Goal: Task Accomplishment & Management: Manage account settings

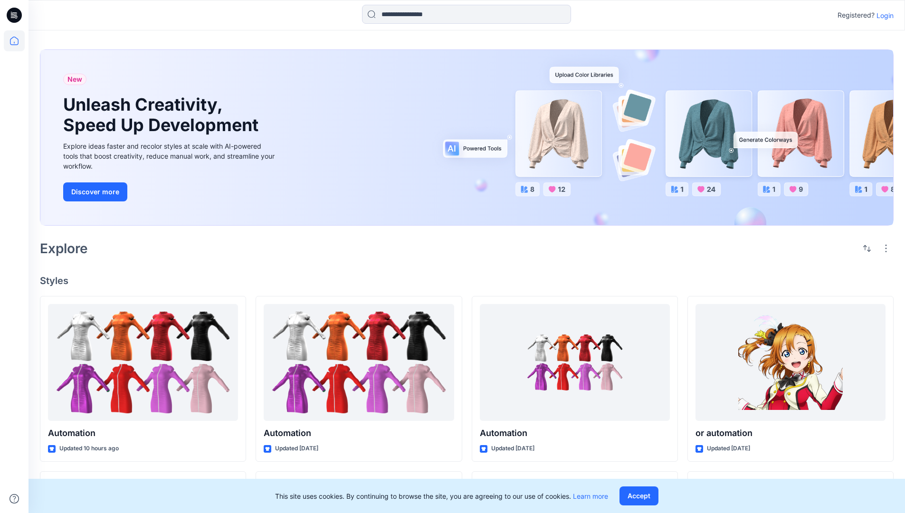
click at [882, 15] on p "Login" at bounding box center [884, 15] width 17 height 10
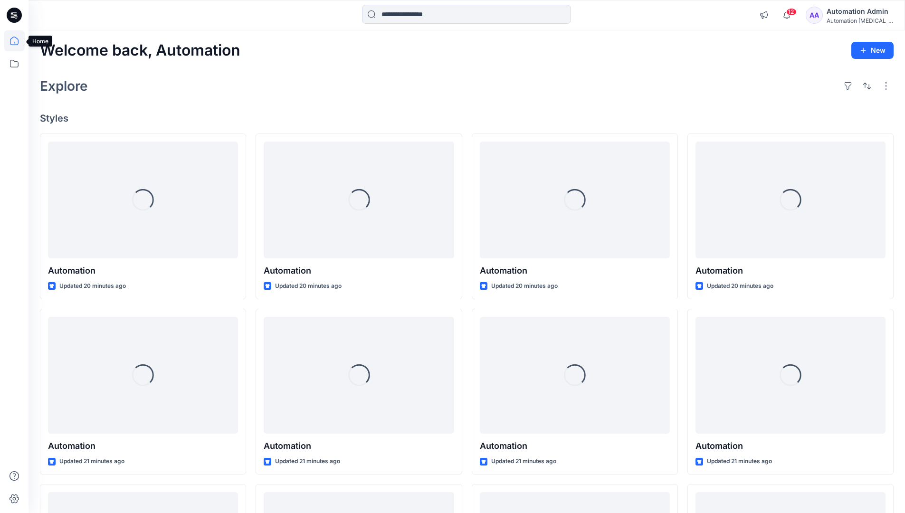
click at [18, 41] on icon at bounding box center [14, 41] width 9 height 9
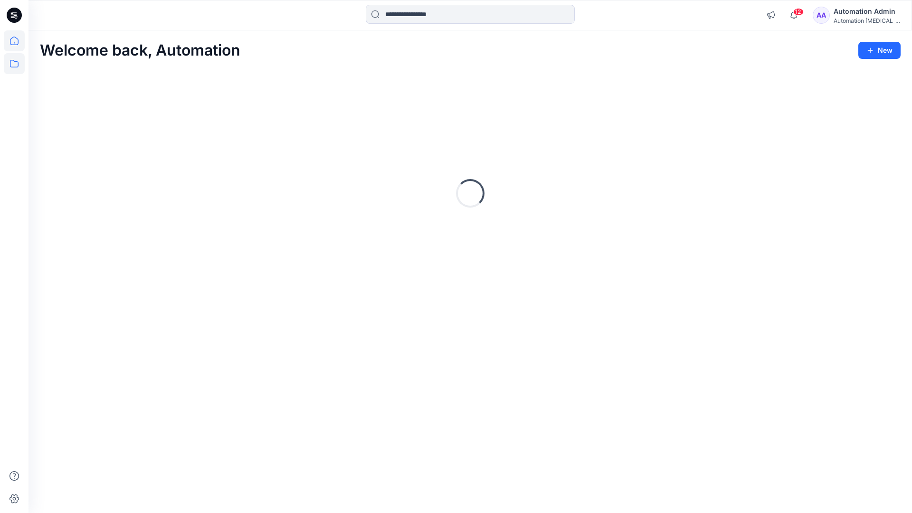
click at [17, 64] on icon at bounding box center [14, 63] width 21 height 21
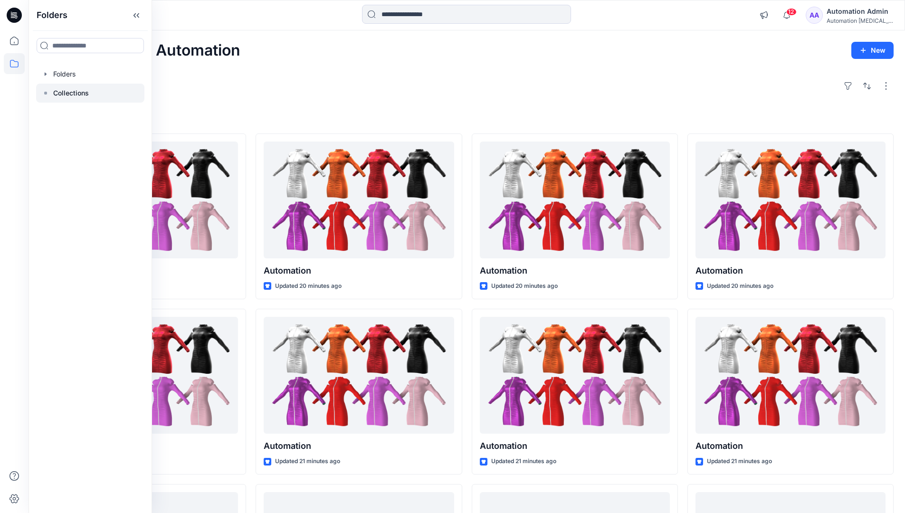
click at [70, 93] on p "Collections" at bounding box center [71, 92] width 36 height 11
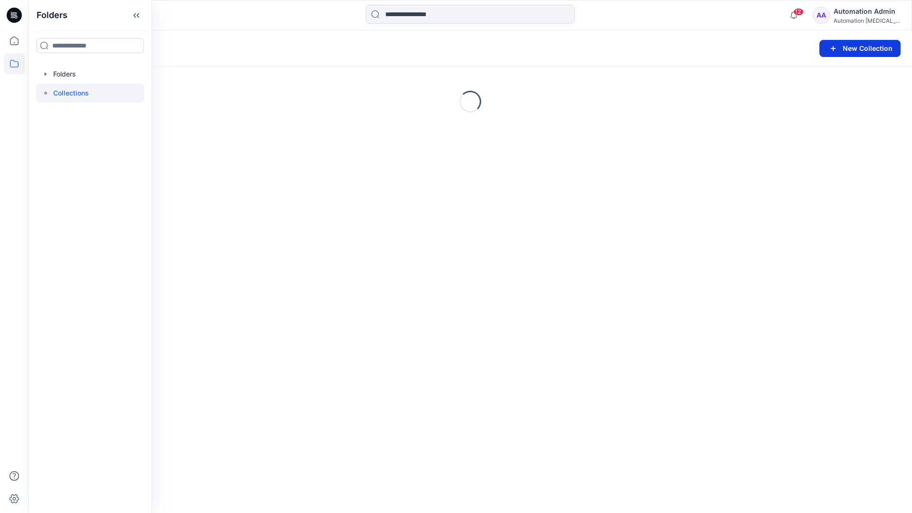
click at [859, 51] on button "New Collection" at bounding box center [859, 48] width 81 height 17
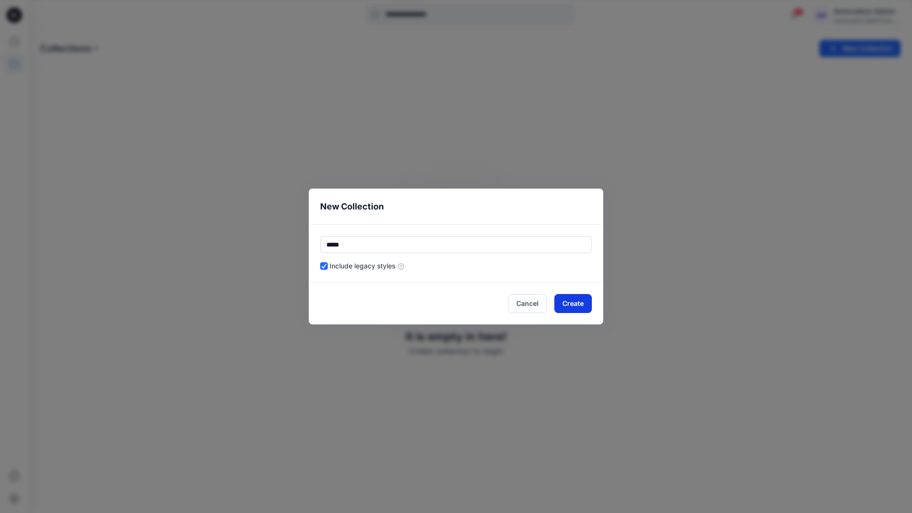
type input "*****"
click at [568, 305] on button "Create" at bounding box center [573, 303] width 38 height 19
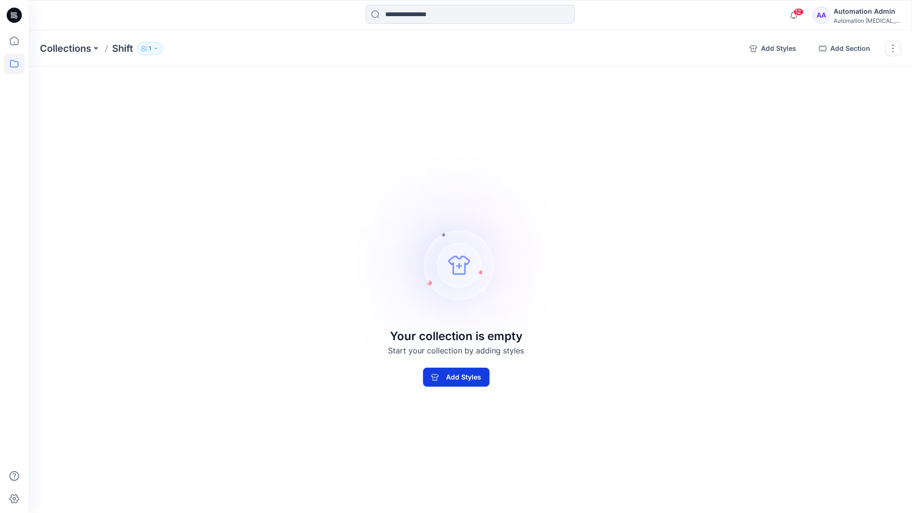
click at [479, 372] on button "Add Styles" at bounding box center [456, 377] width 66 height 19
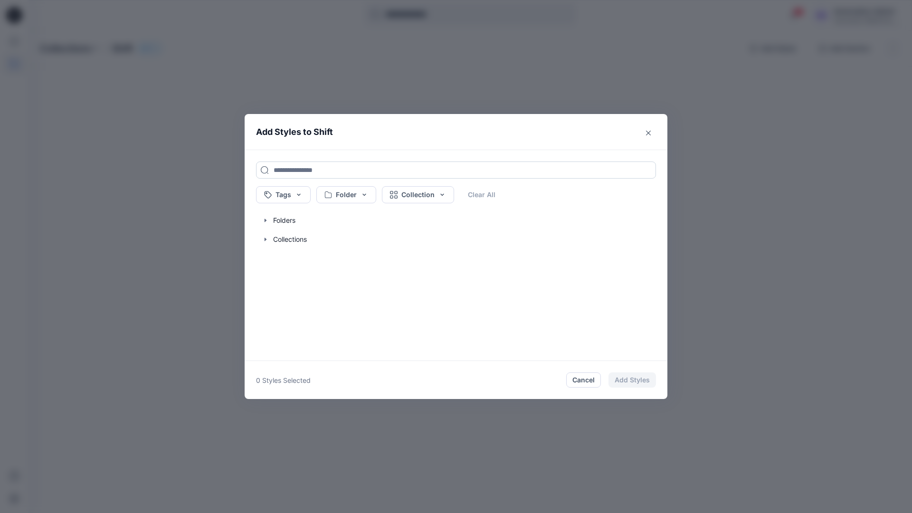
click at [287, 169] on input at bounding box center [456, 169] width 400 height 17
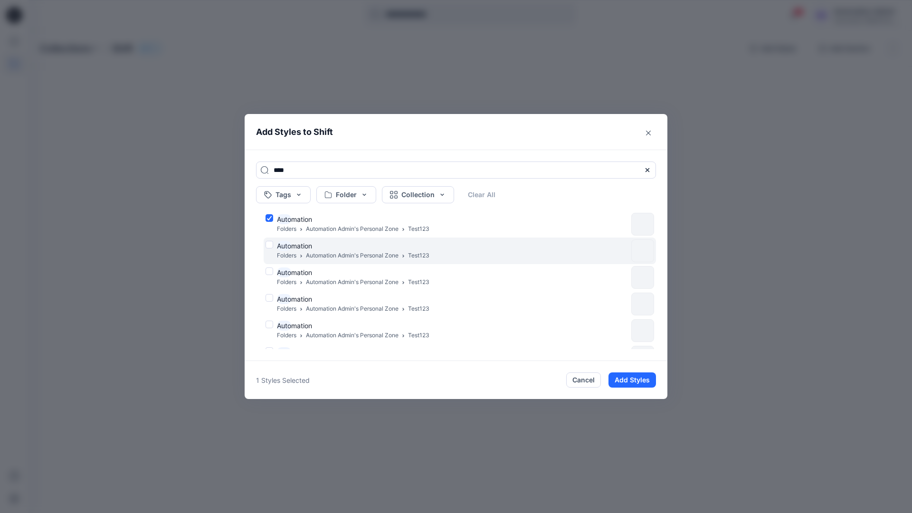
type input "****"
click at [269, 243] on div "Auto mation Folders Automation Admin's Personal Zone Test123" at bounding box center [446, 251] width 362 height 20
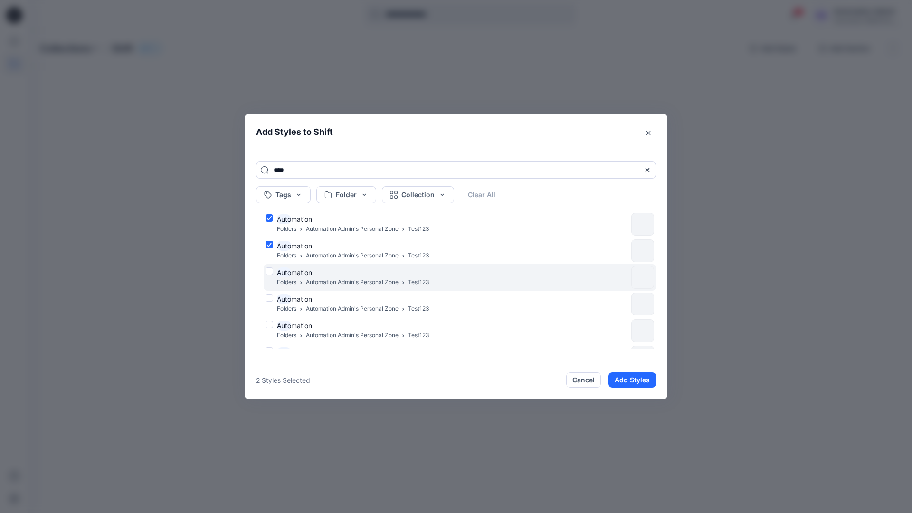
click at [270, 269] on div "Auto mation Folders Automation Admin's Personal Zone Test123" at bounding box center [446, 277] width 362 height 20
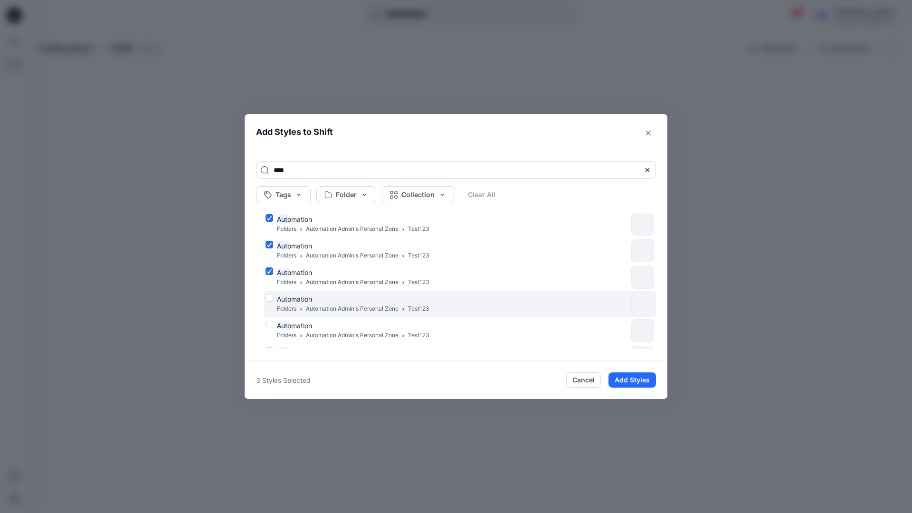
click at [270, 297] on div "Auto mation Folders Automation Admin's Personal Zone Test123" at bounding box center [446, 304] width 362 height 20
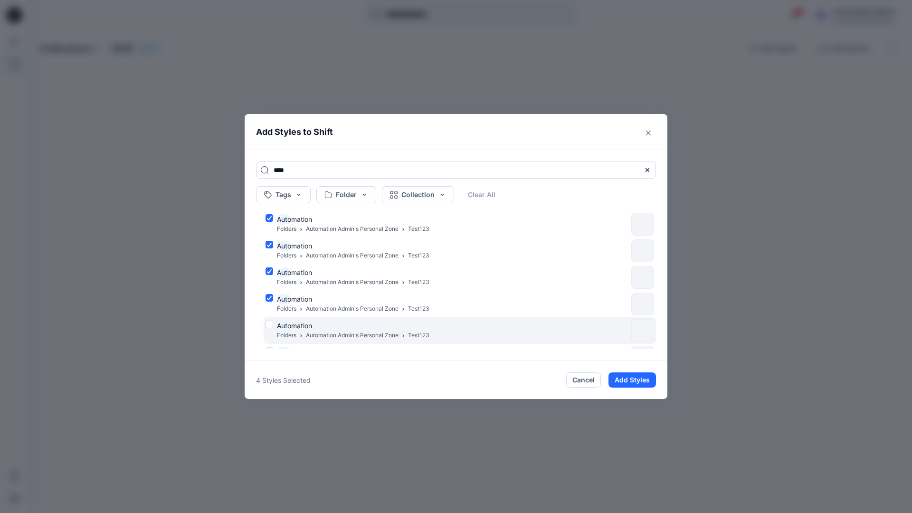
click at [268, 326] on div "Auto mation Folders Automation Admin's Personal Zone Test123" at bounding box center [446, 331] width 362 height 20
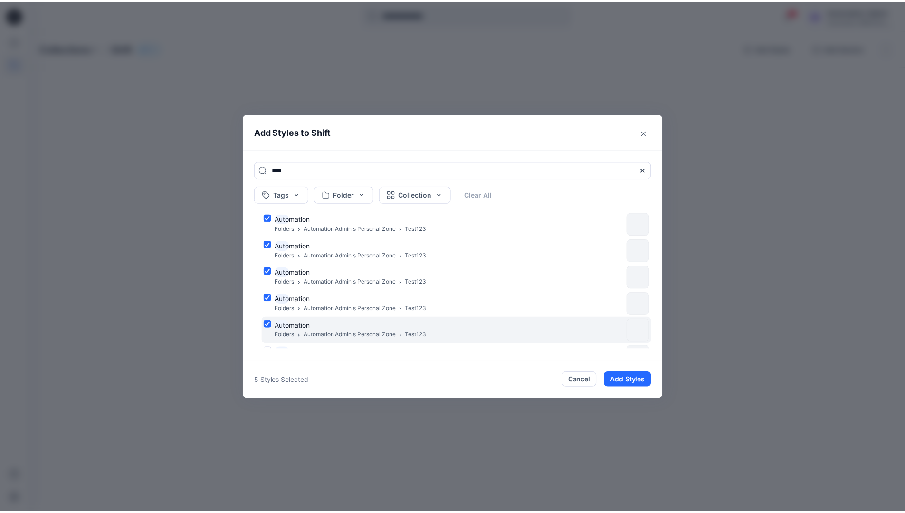
scroll to position [77, 0]
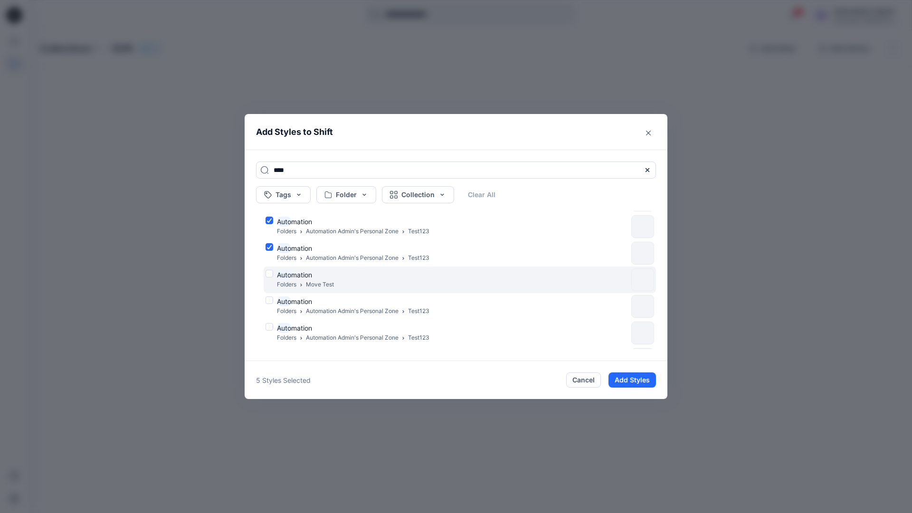
click at [269, 273] on div "Auto mation Folders Move Test" at bounding box center [446, 280] width 362 height 20
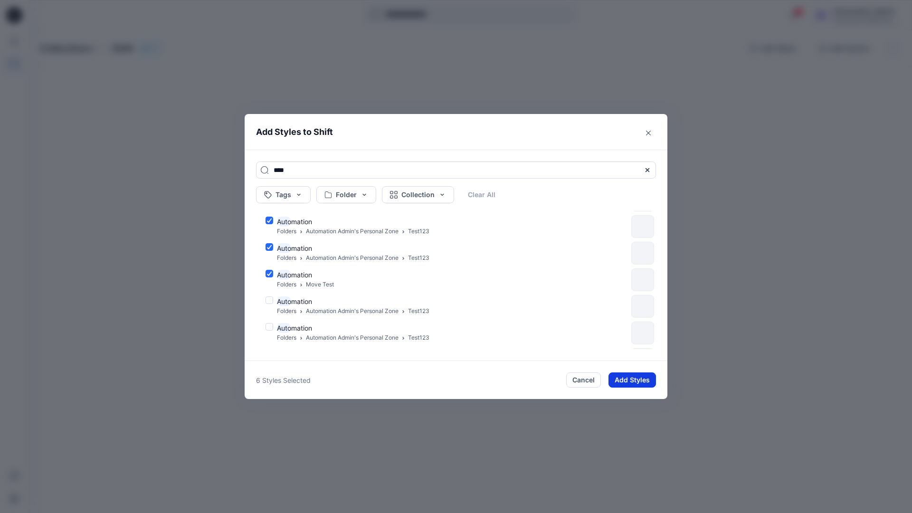
click at [624, 375] on button "Add Styles" at bounding box center [631, 379] width 47 height 15
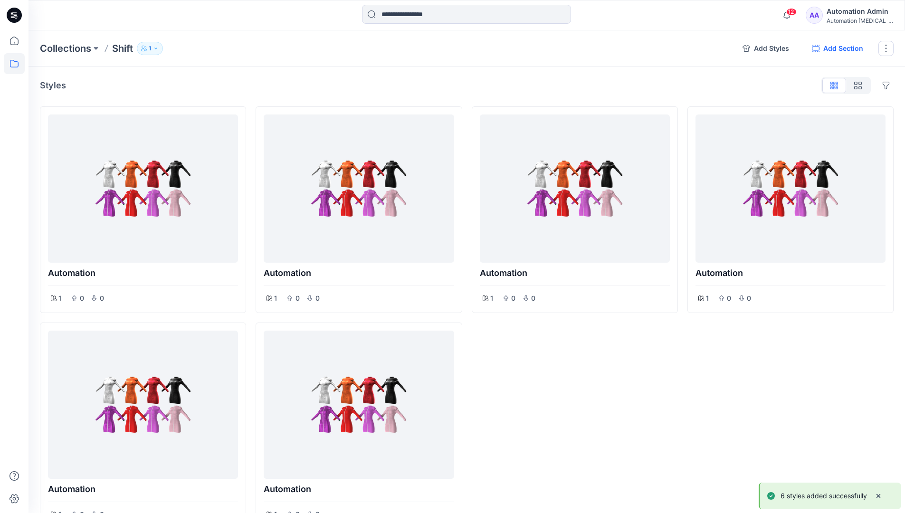
click at [836, 49] on button "Add Section" at bounding box center [837, 48] width 66 height 15
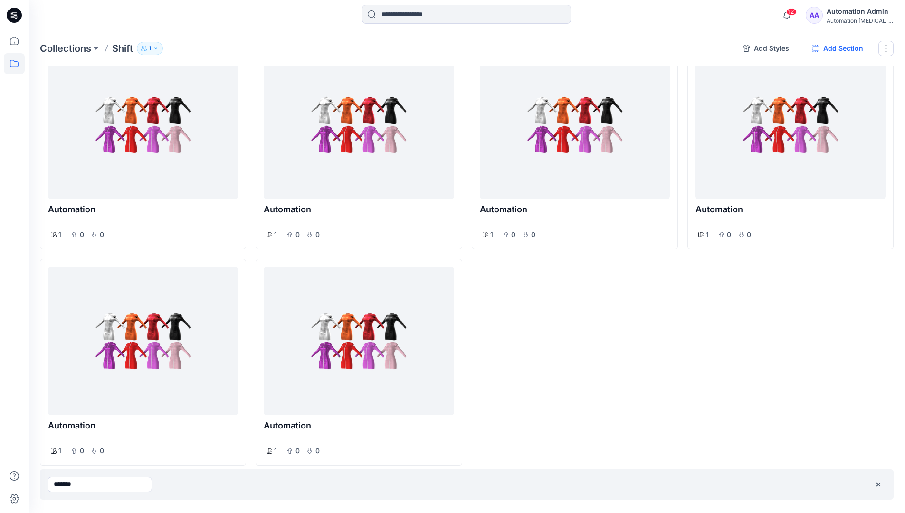
type input "*******"
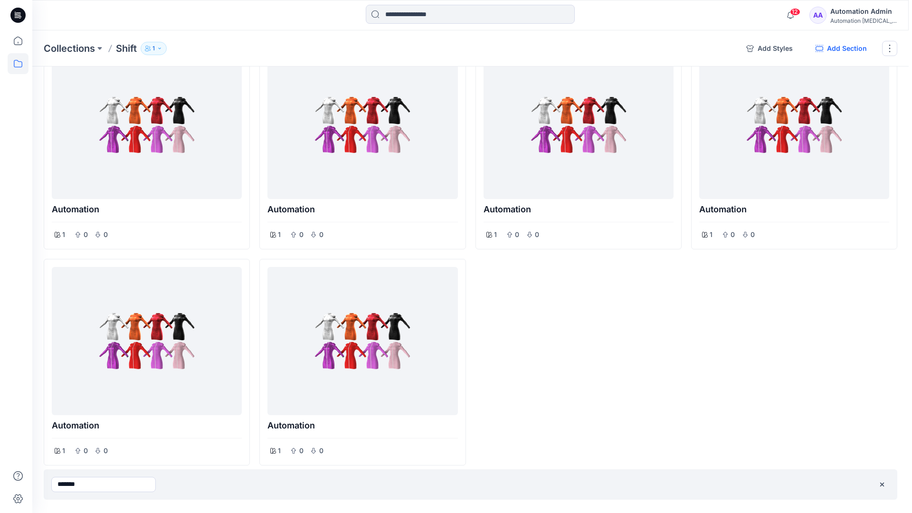
scroll to position [0, 0]
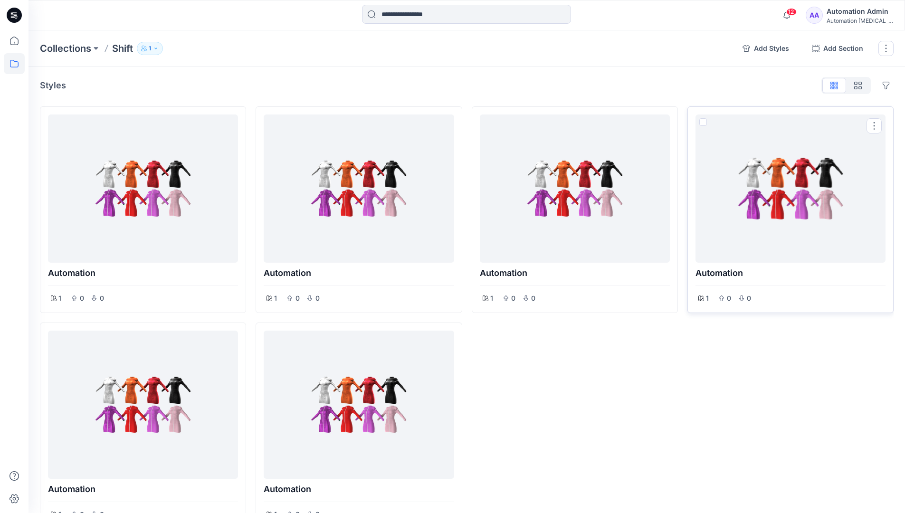
click at [703, 122] on span at bounding box center [703, 122] width 8 height 8
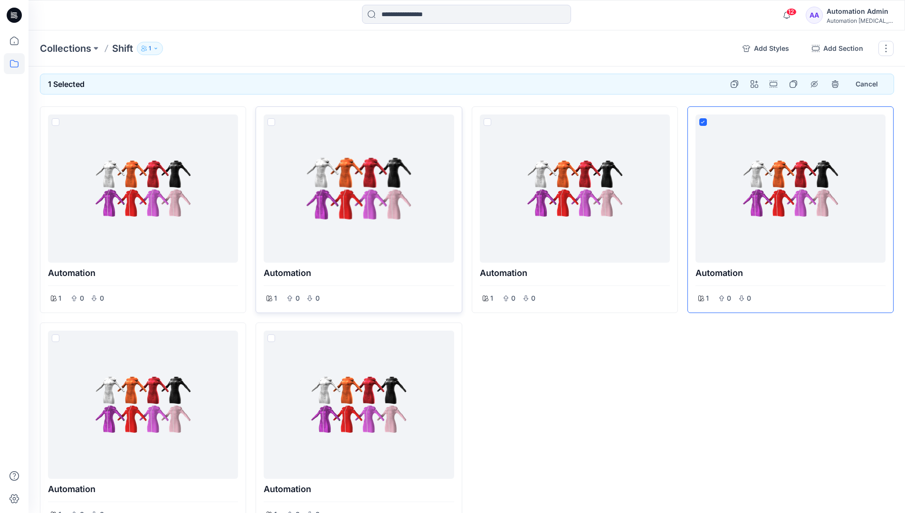
click at [273, 123] on span at bounding box center [271, 122] width 8 height 8
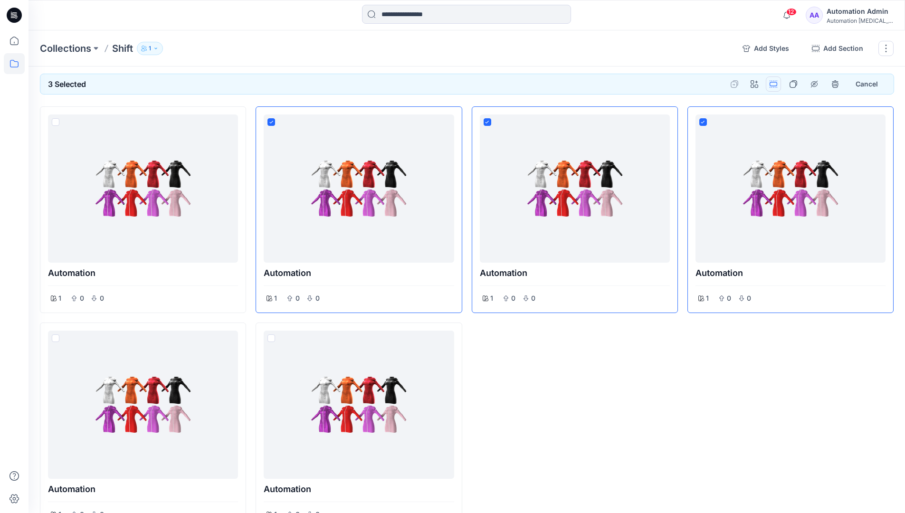
click at [774, 84] on button "Options" at bounding box center [773, 83] width 15 height 15
click at [707, 107] on button "Section" at bounding box center [727, 106] width 103 height 18
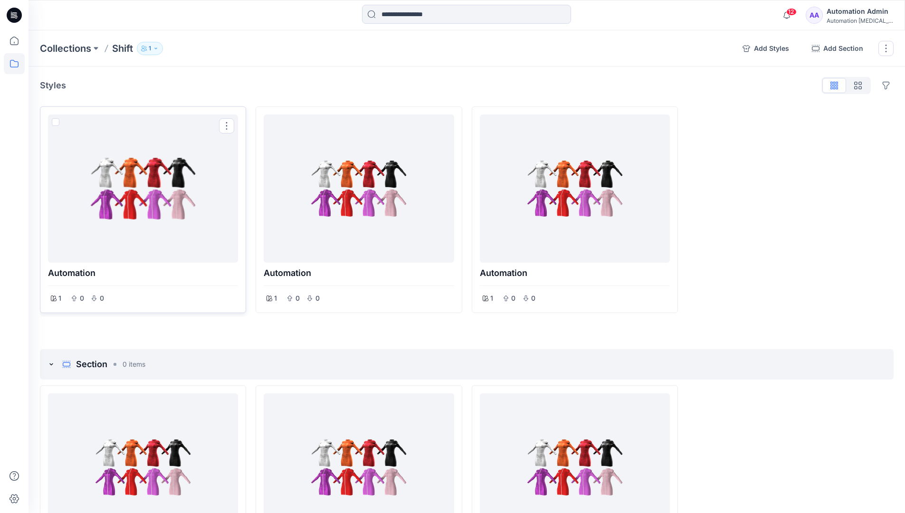
click at [56, 124] on span at bounding box center [56, 122] width 8 height 8
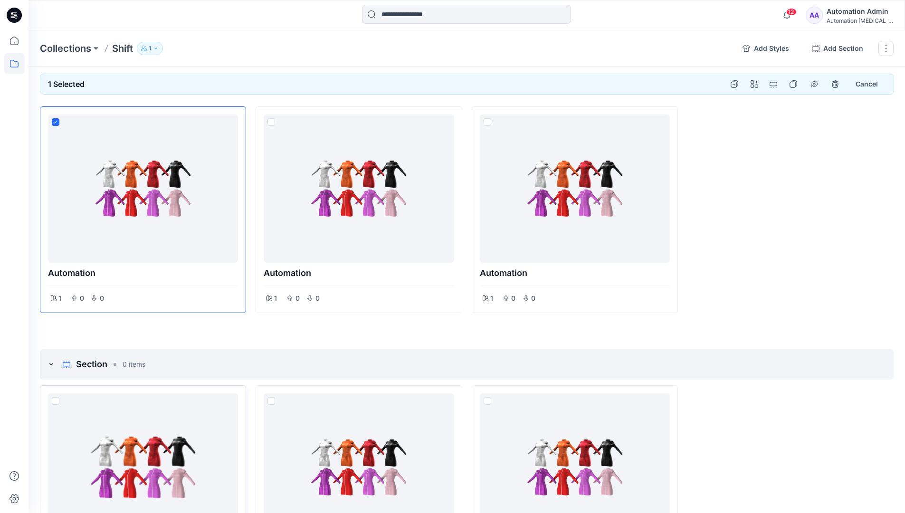
click at [54, 400] on span at bounding box center [56, 401] width 8 height 8
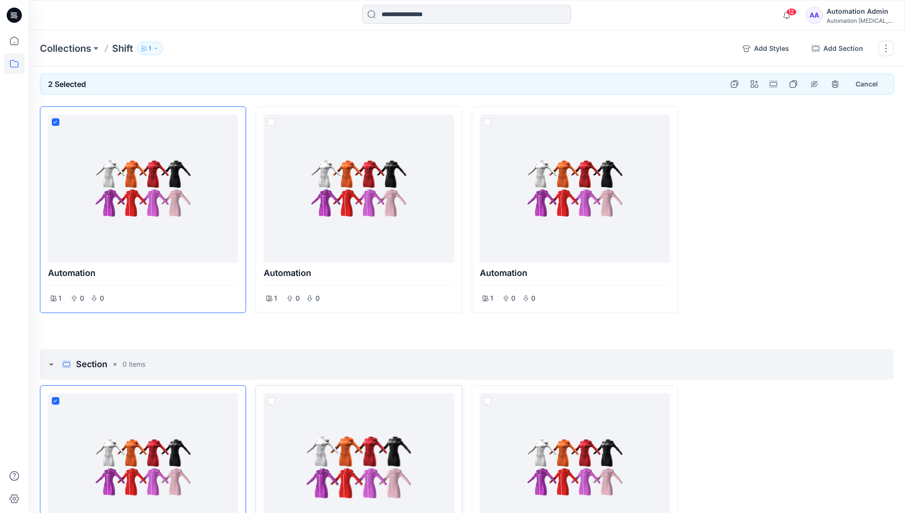
click at [272, 401] on span at bounding box center [271, 401] width 8 height 8
click at [68, 48] on p "Collections" at bounding box center [65, 48] width 51 height 13
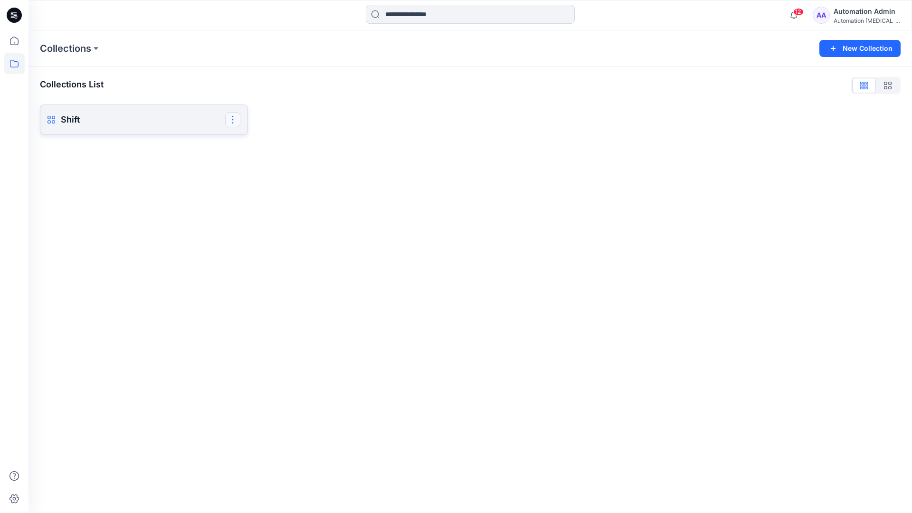
click at [233, 118] on button "button" at bounding box center [232, 119] width 15 height 15
click at [170, 187] on button "Delete Collection" at bounding box center [187, 186] width 103 height 18
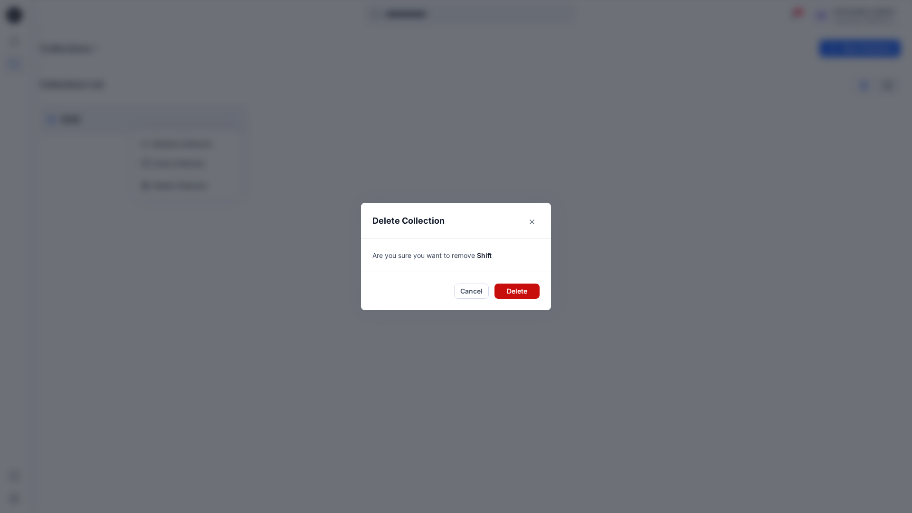
click at [514, 286] on button "Delete" at bounding box center [516, 291] width 45 height 15
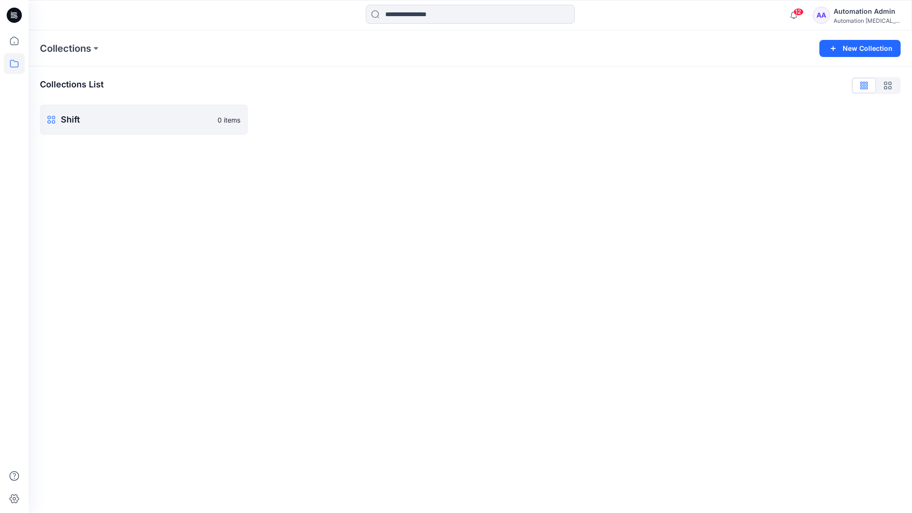
click at [847, 11] on div "Automation Admin" at bounding box center [866, 11] width 66 height 11
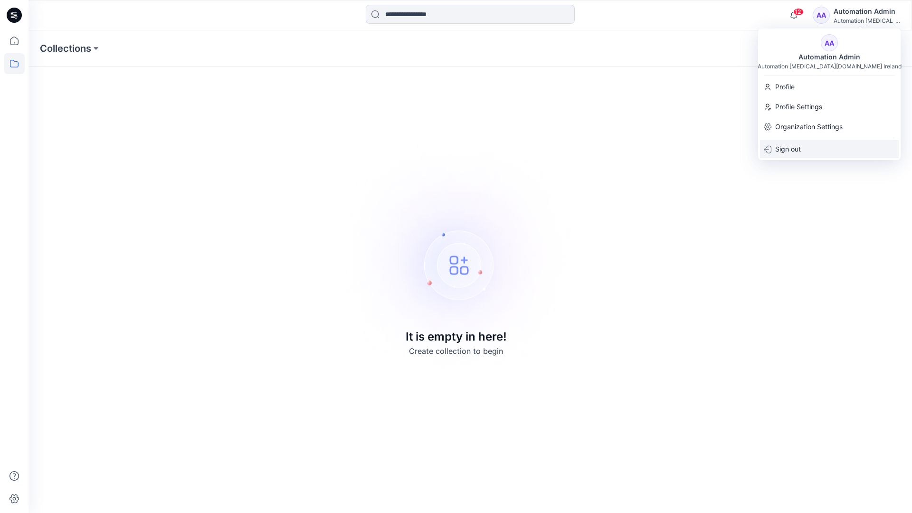
click at [807, 146] on div "Sign out" at bounding box center [829, 149] width 139 height 18
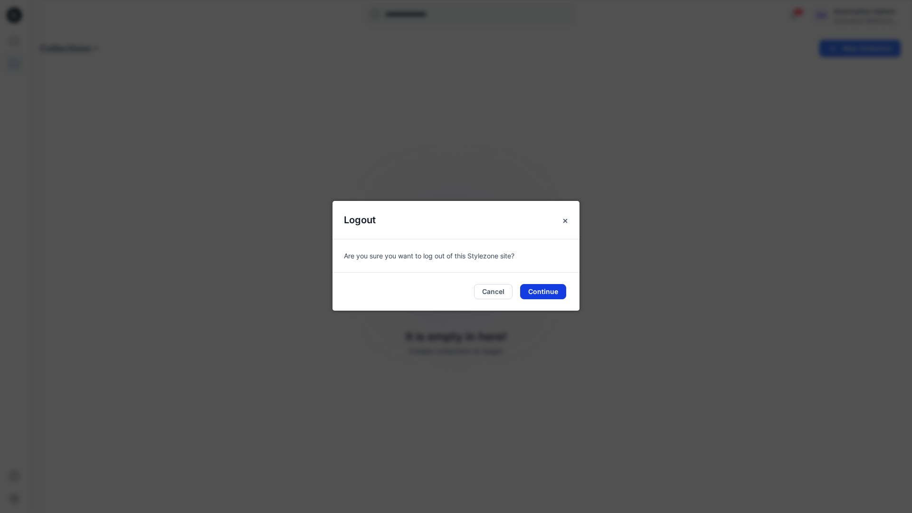
click at [543, 293] on button "Continue" at bounding box center [543, 291] width 46 height 15
